Goal: Navigation & Orientation: Find specific page/section

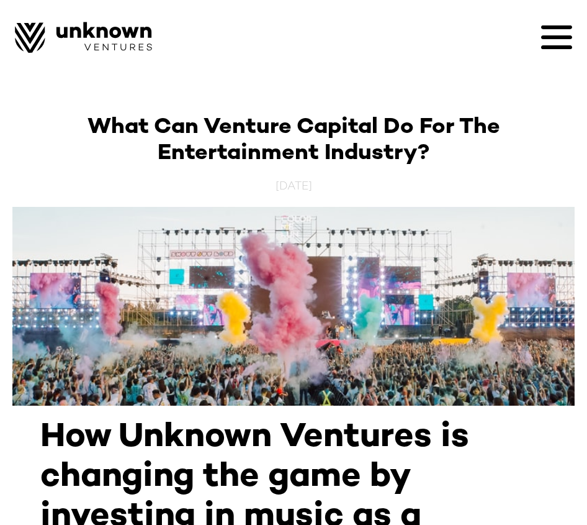
click at [558, 43] on icon at bounding box center [556, 37] width 31 height 31
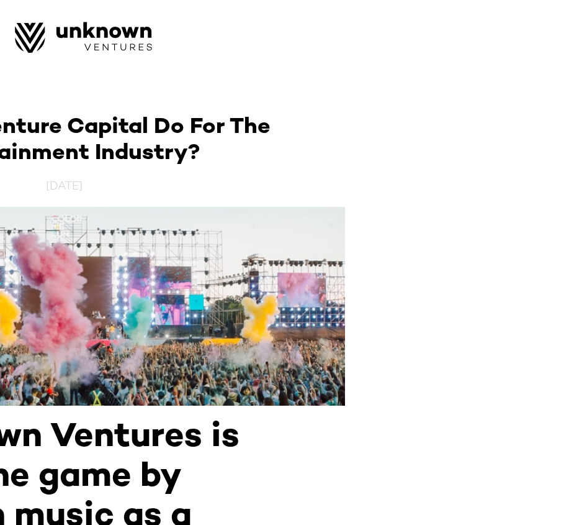
click at [427, 444] on div at bounding box center [293, 262] width 587 height 525
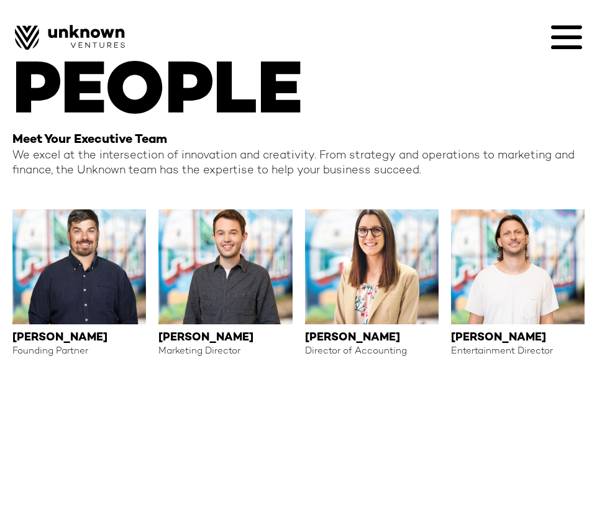
click at [109, 279] on img at bounding box center [78, 266] width 133 height 115
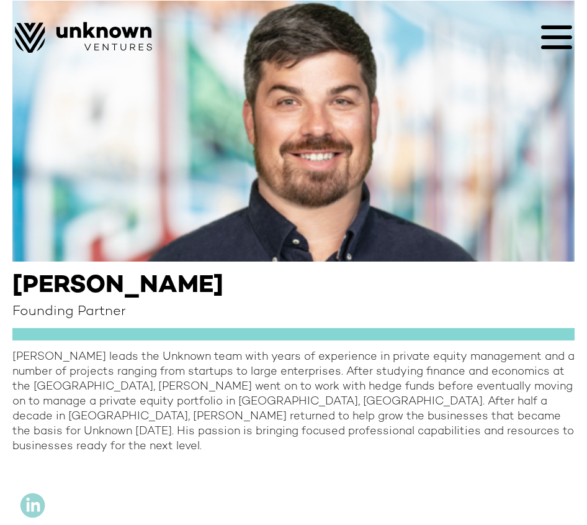
scroll to position [127, 0]
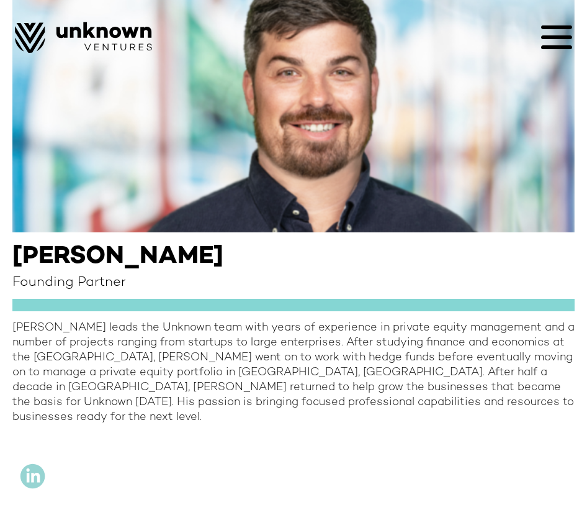
click at [551, 40] on icon at bounding box center [556, 37] width 31 height 31
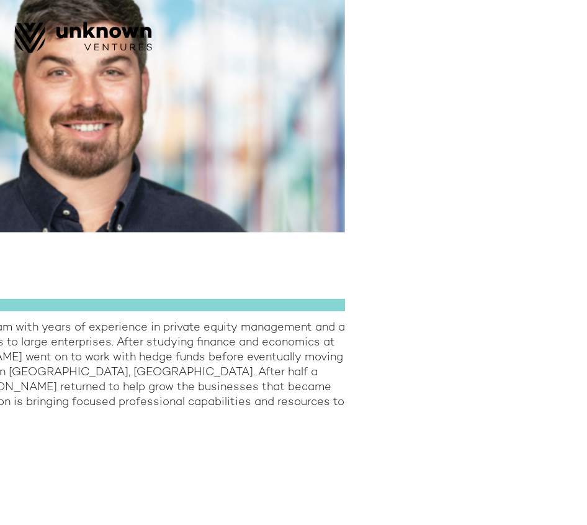
click at [140, 463] on div at bounding box center [293, 262] width 587 height 525
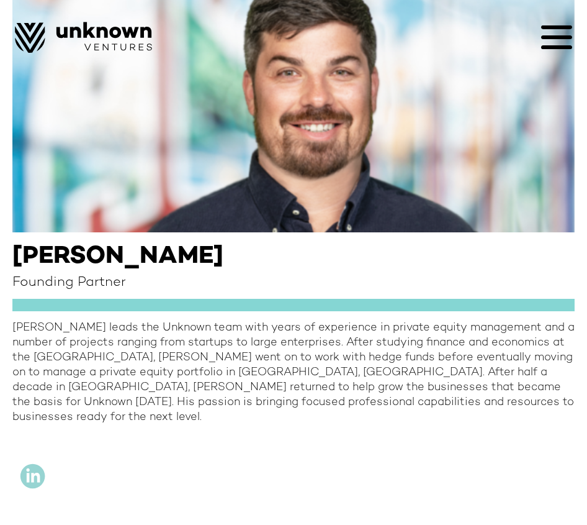
click at [34, 461] on img at bounding box center [32, 476] width 40 height 40
